Goal: Find specific page/section: Locate a particular part of the current website

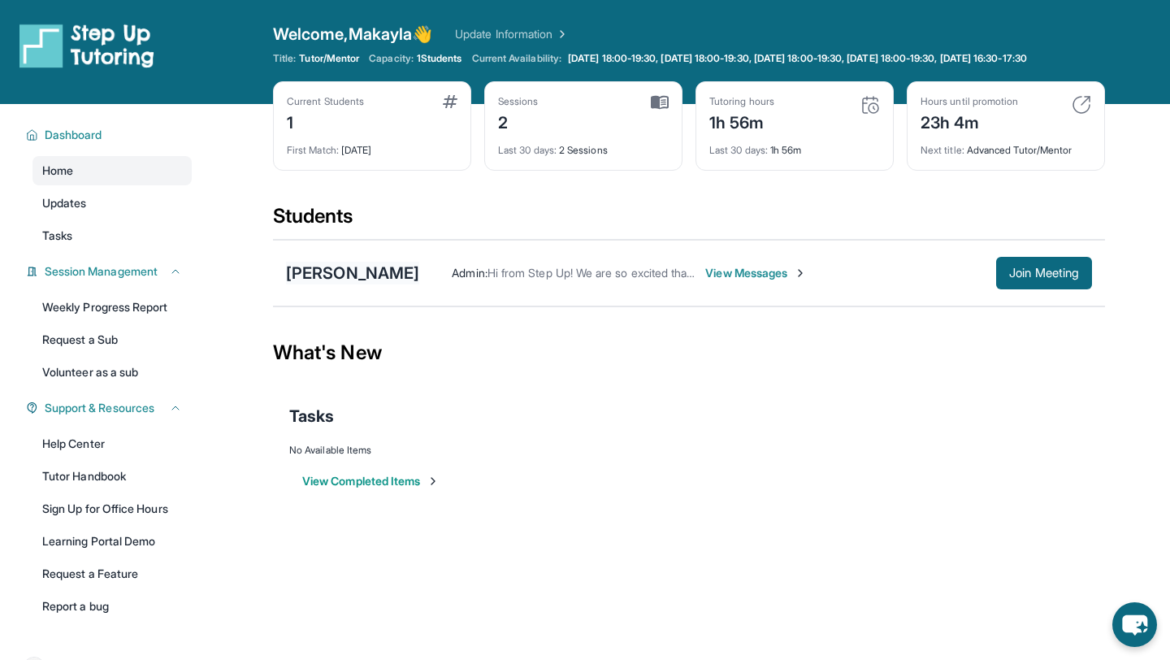
click at [358, 281] on div "[PERSON_NAME]" at bounding box center [352, 273] width 133 height 23
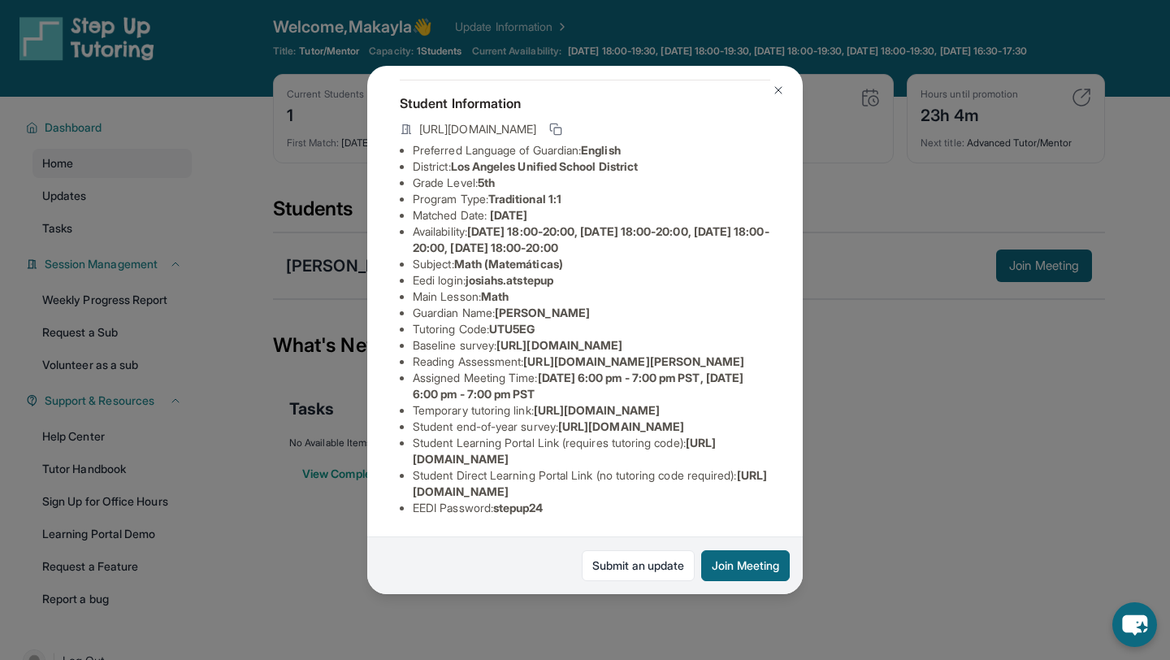
scroll to position [106, 0]
drag, startPoint x: 473, startPoint y: 251, endPoint x: 570, endPoint y: 252, distance: 96.7
click at [570, 272] on li "Eedi login : [PERSON_NAME].atstepup" at bounding box center [592, 280] width 358 height 16
copy span "josiahs.atstepup"
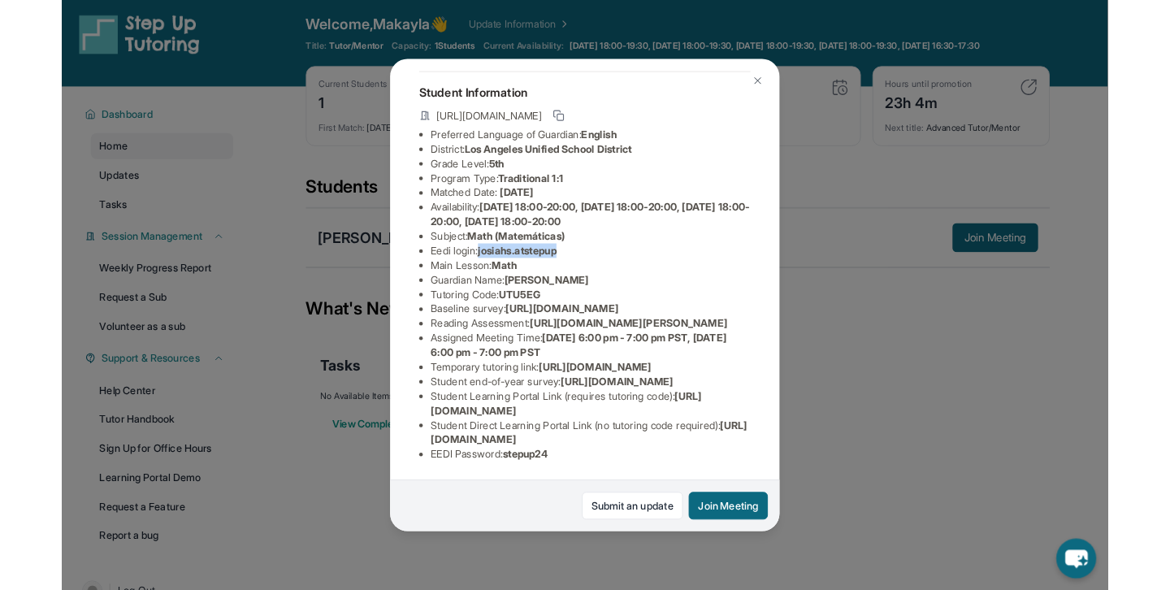
scroll to position [253, 0]
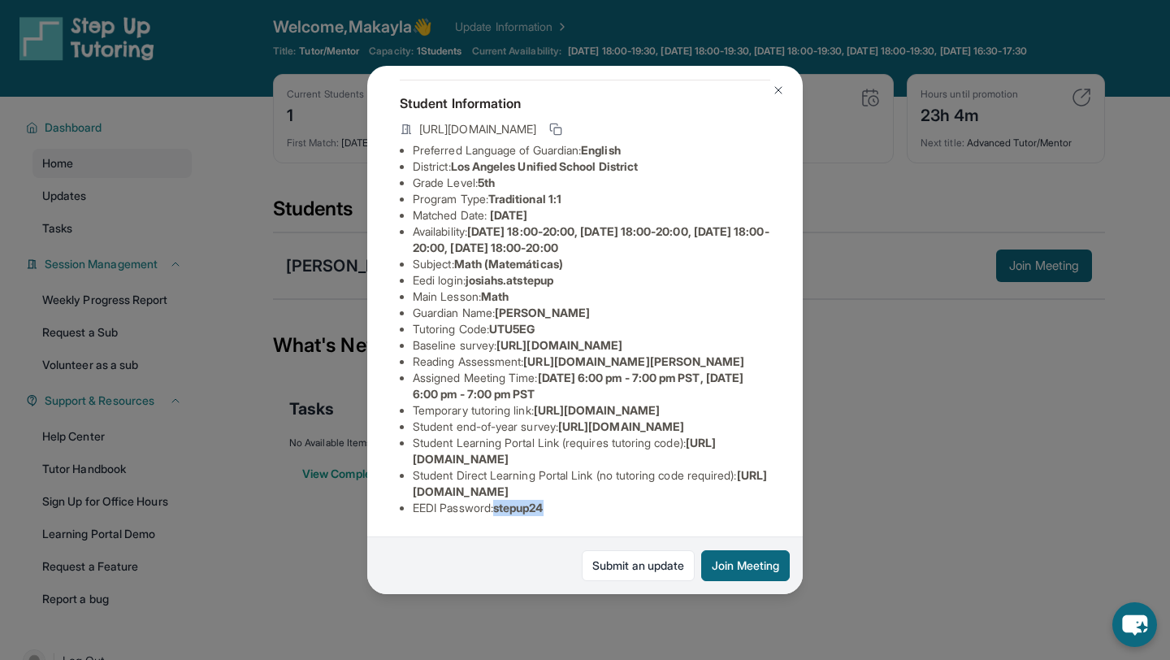
drag, startPoint x: 497, startPoint y: 507, endPoint x: 572, endPoint y: 507, distance: 74.8
click at [572, 507] on li "EEDI Password : stepup24" at bounding box center [592, 508] width 358 height 16
copy li "stepup24"
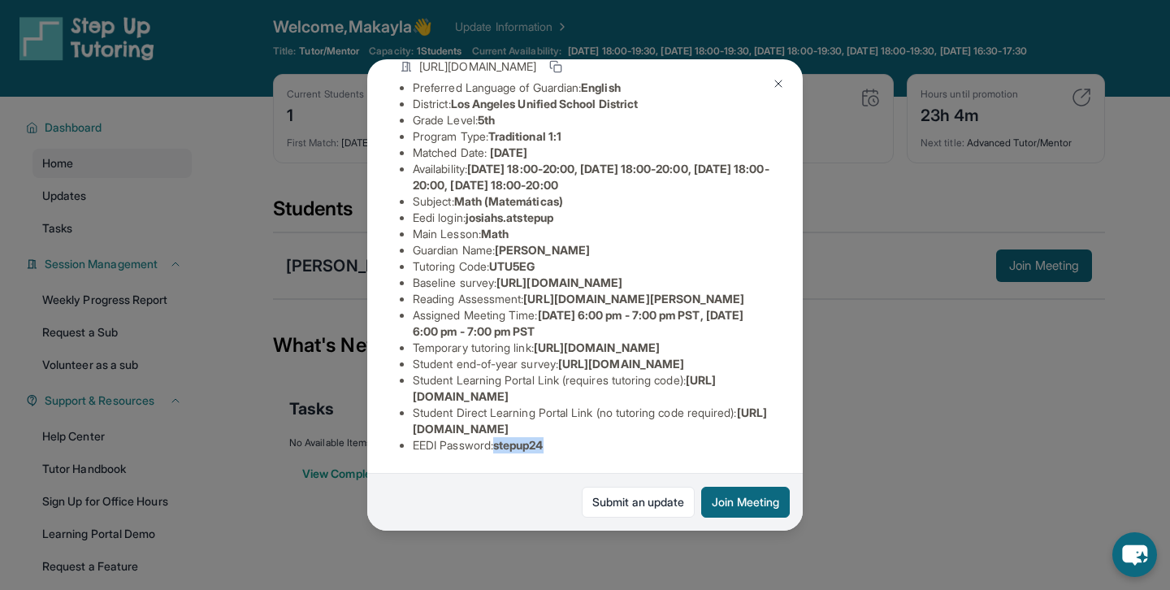
scroll to position [13, 0]
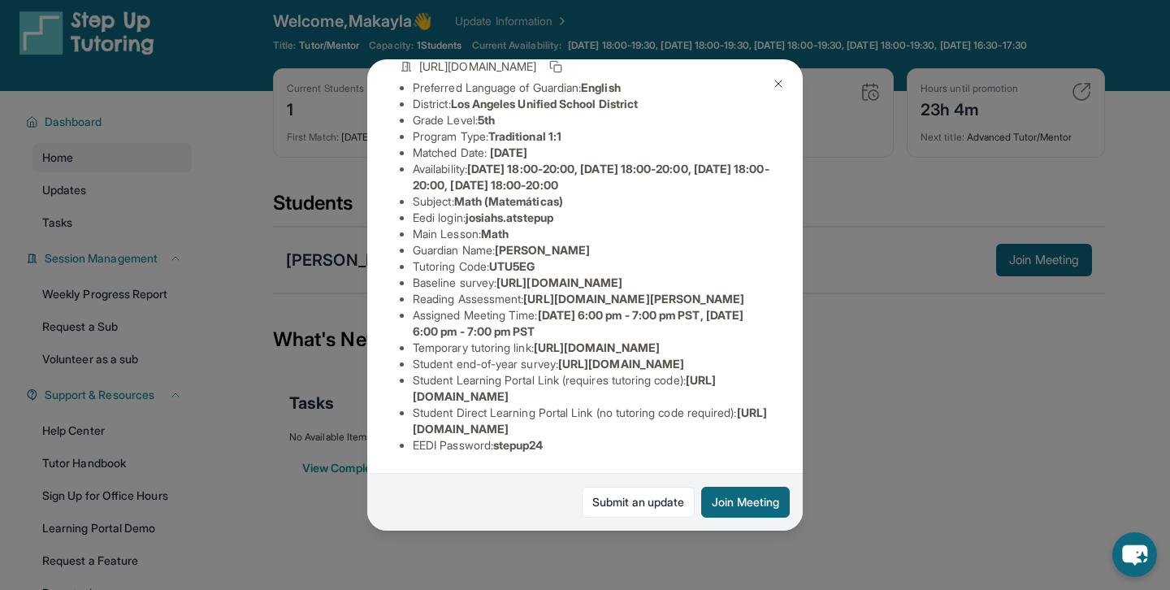
click at [699, 340] on li "Temporary tutoring link : [URL][DOMAIN_NAME]" at bounding box center [592, 348] width 358 height 16
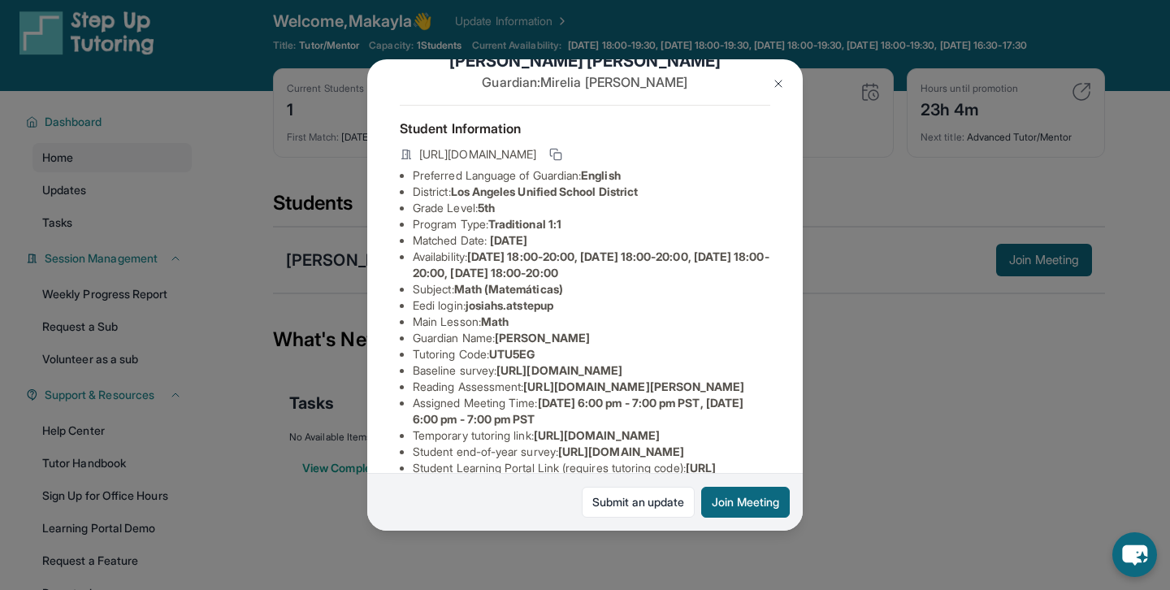
click at [775, 85] on img at bounding box center [778, 83] width 13 height 13
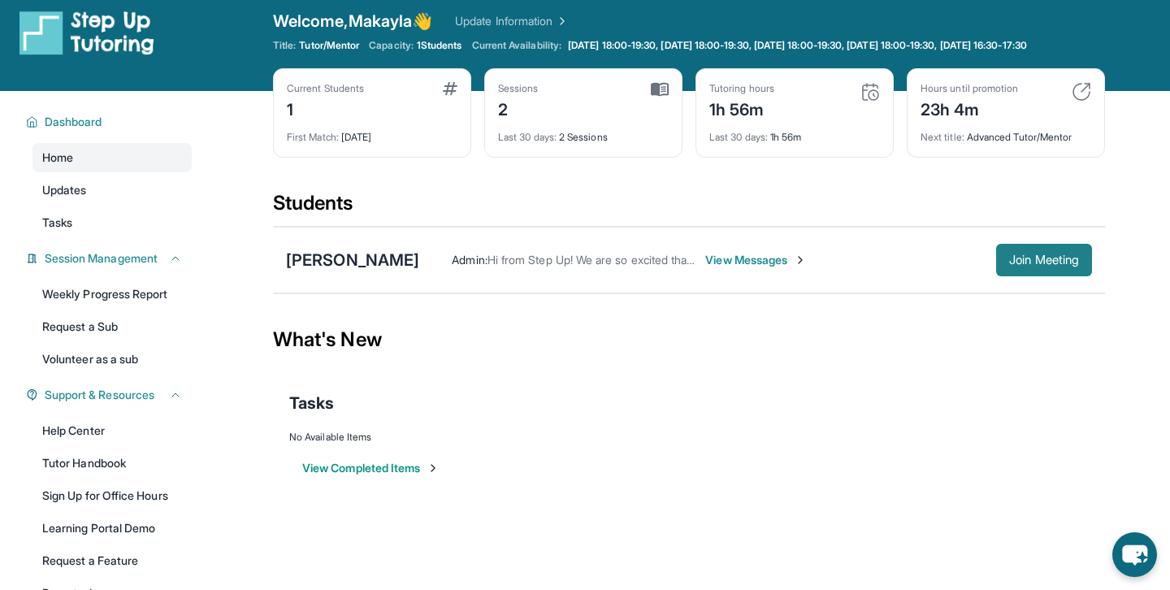
click at [1010, 265] on span "Join Meeting" at bounding box center [1045, 260] width 70 height 10
